Goal: Find specific page/section: Find specific page/section

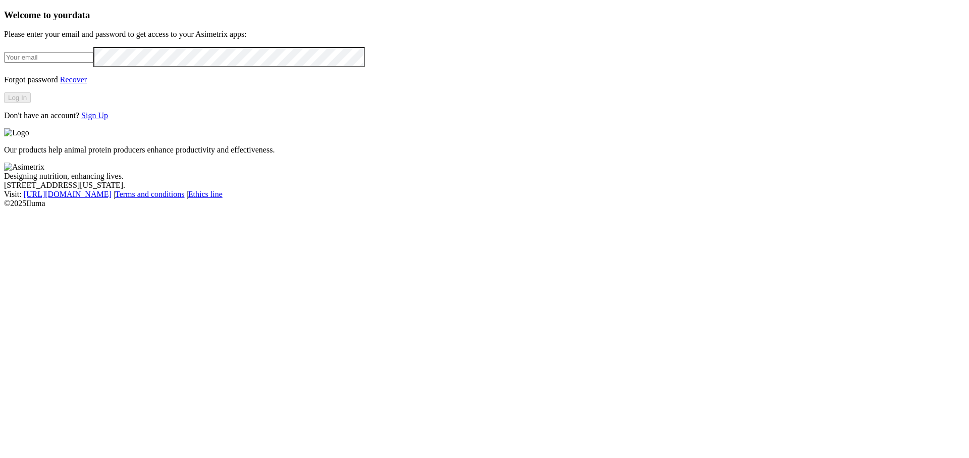
type input "[PERSON_NAME][EMAIL_ADDRESS][DOMAIN_NAME]"
click at [31, 103] on button "Log In" at bounding box center [17, 97] width 27 height 11
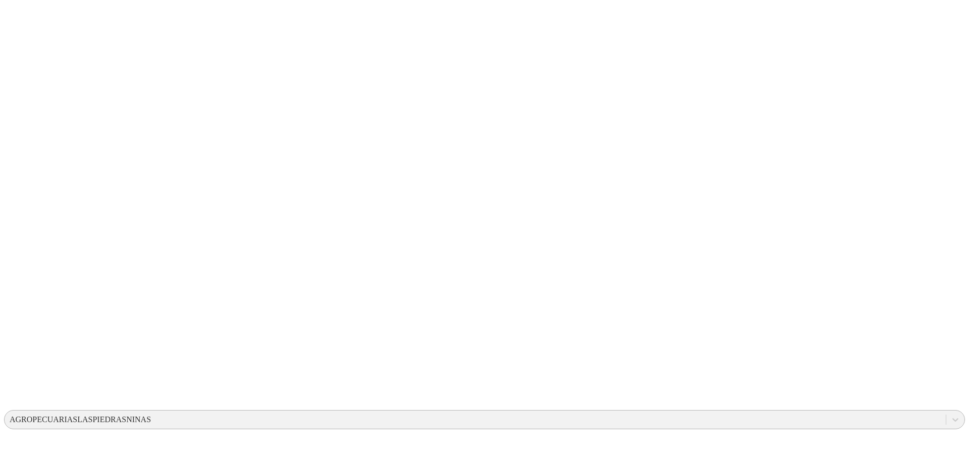
click at [151, 415] on div "AGROPECUARIASLASPIEDRASNINAS" at bounding box center [80, 419] width 141 height 9
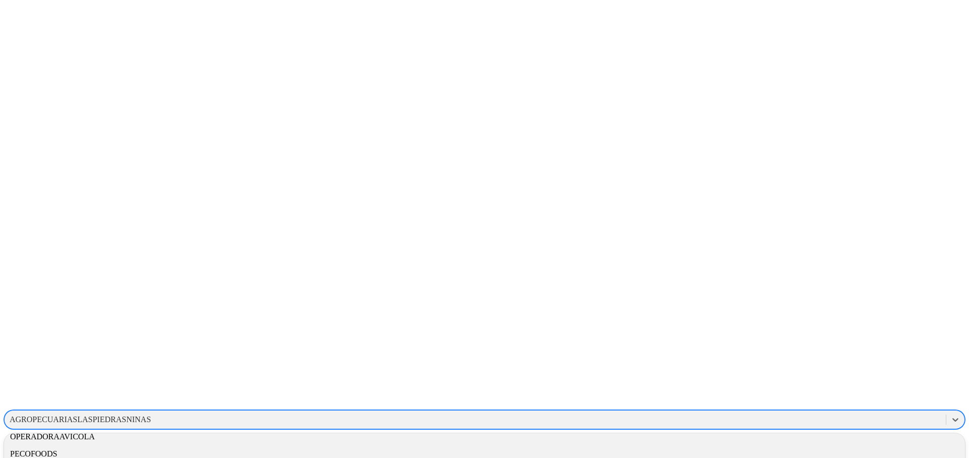
scroll to position [599, 0]
type input "fca"
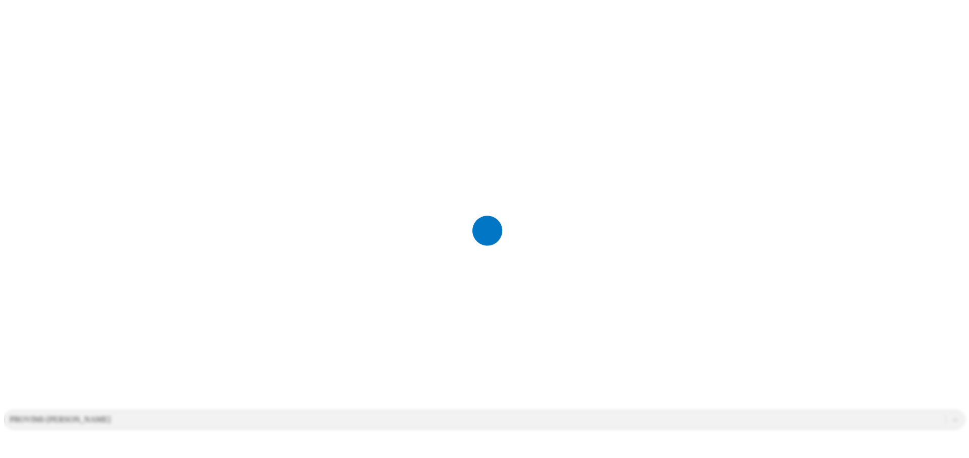
click at [809, 75] on div at bounding box center [488, 229] width 969 height 458
click at [111, 415] on div "PROVIMI-[PERSON_NAME]" at bounding box center [60, 419] width 101 height 9
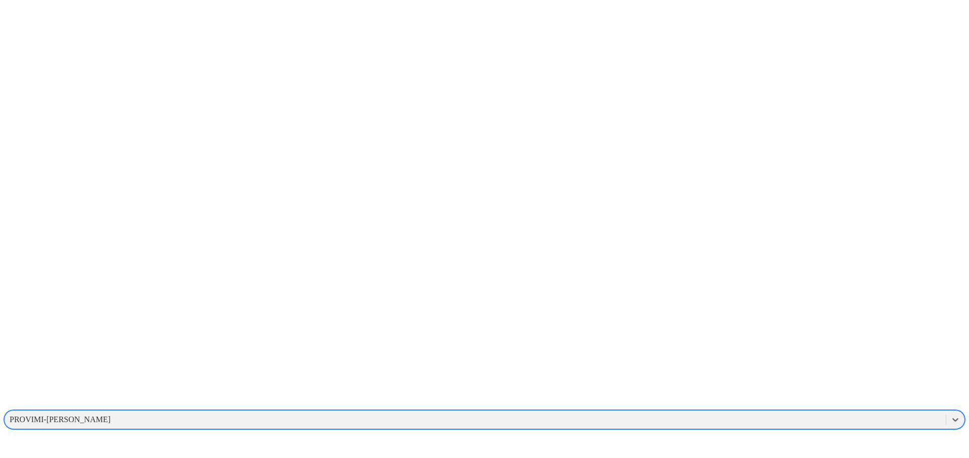
click at [111, 415] on div "PROVIMI-[PERSON_NAME]" at bounding box center [60, 419] width 101 height 9
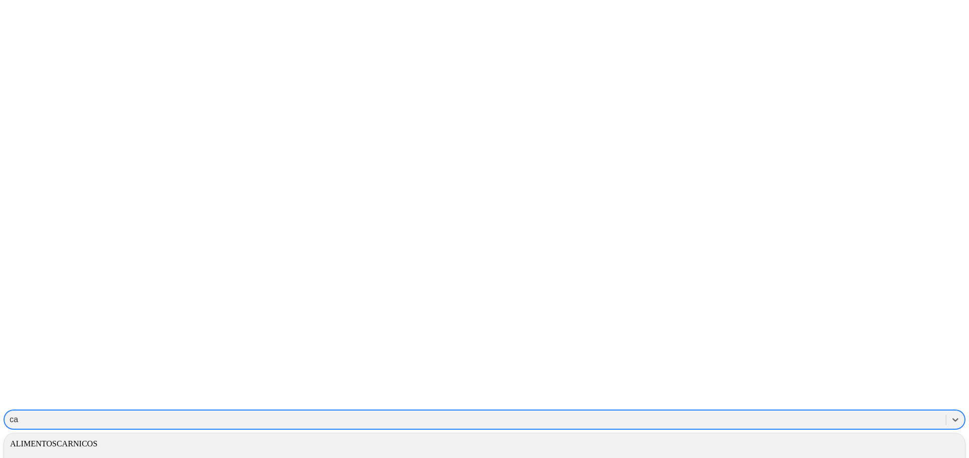
type input "c"
type input "alto"
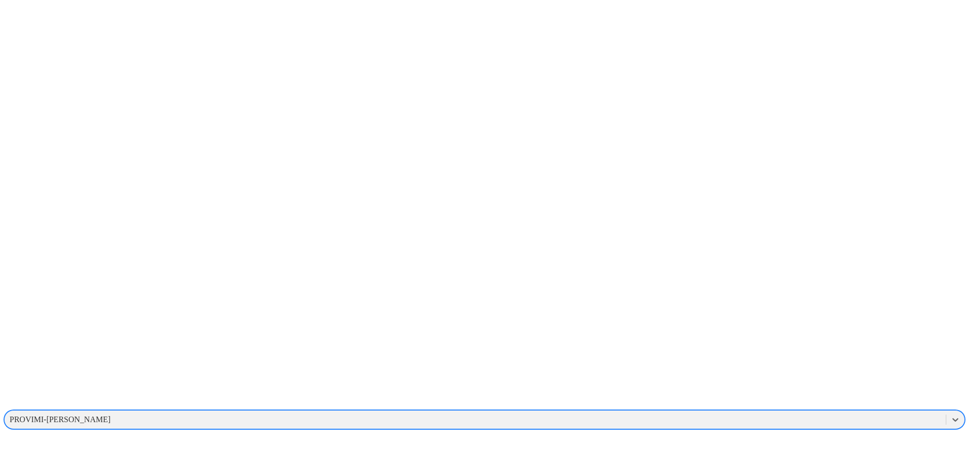
click at [825, 412] on div "PROVIMI-[PERSON_NAME]" at bounding box center [475, 419] width 941 height 15
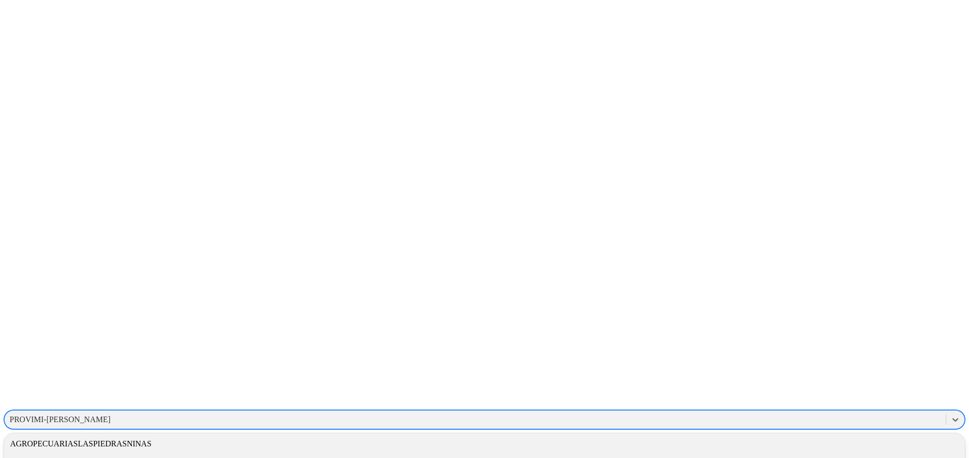
click at [830, 435] on div "AGROPECUARIASLASPIEDRASNINAS" at bounding box center [484, 443] width 961 height 17
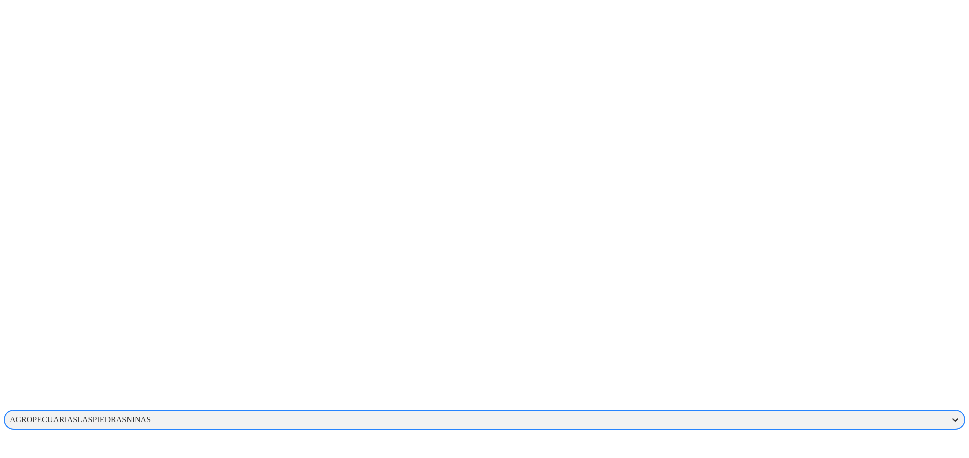
click at [946, 410] on div at bounding box center [955, 419] width 18 height 18
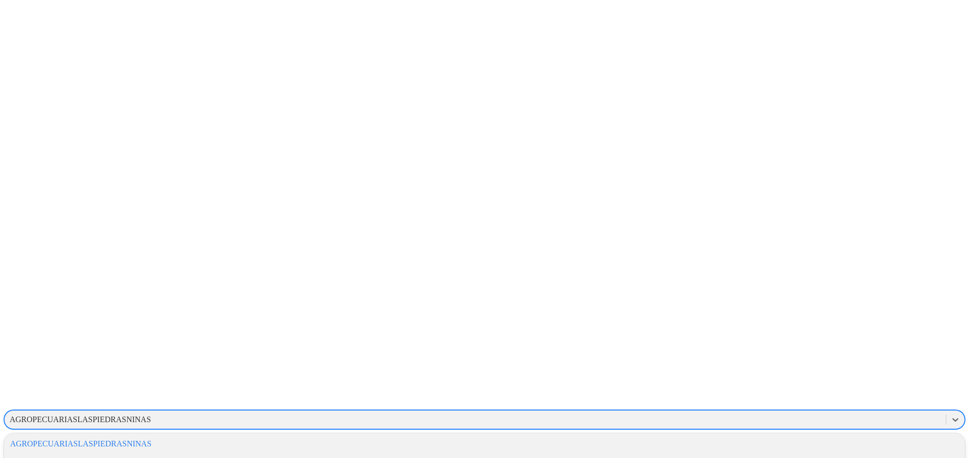
click at [842, 452] on div "ALIAR" at bounding box center [484, 460] width 961 height 17
